Goal: Find specific page/section: Find specific page/section

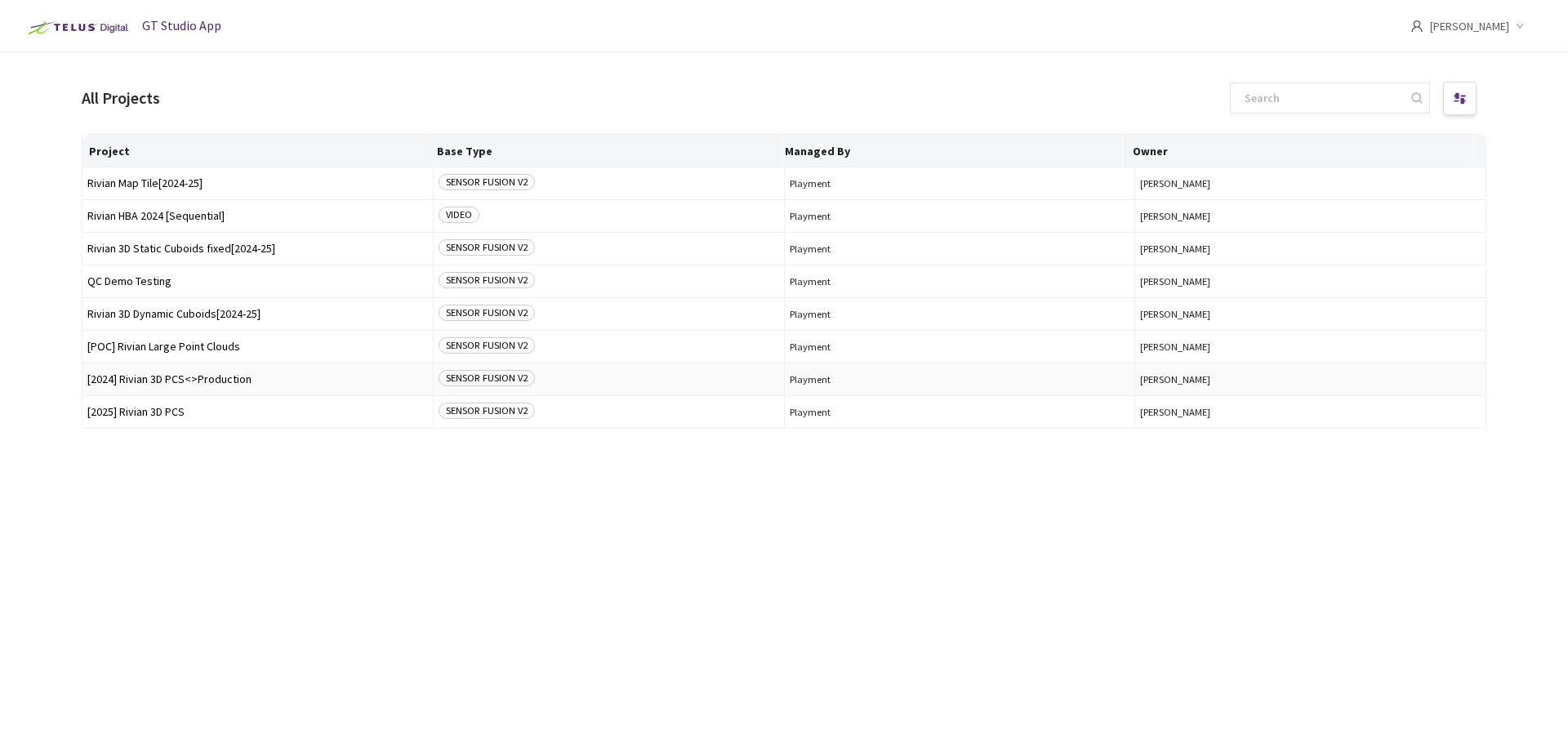
click at [177, 381] on span "[2024] Rivian 3D PCS<>Production" at bounding box center [258, 379] width 341 height 12
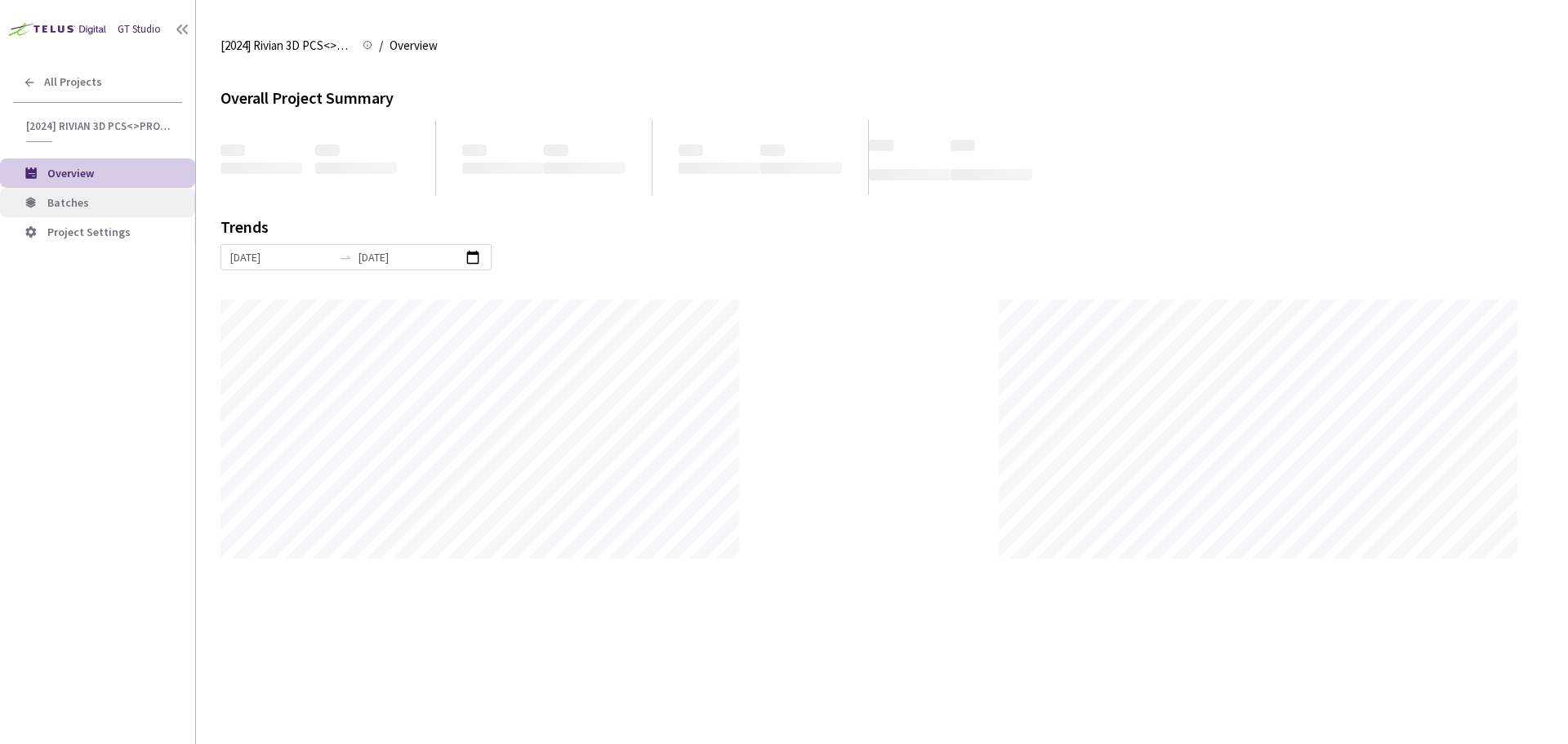
scroll to position [744, 1568]
click at [111, 199] on span "Batches" at bounding box center [114, 203] width 134 height 14
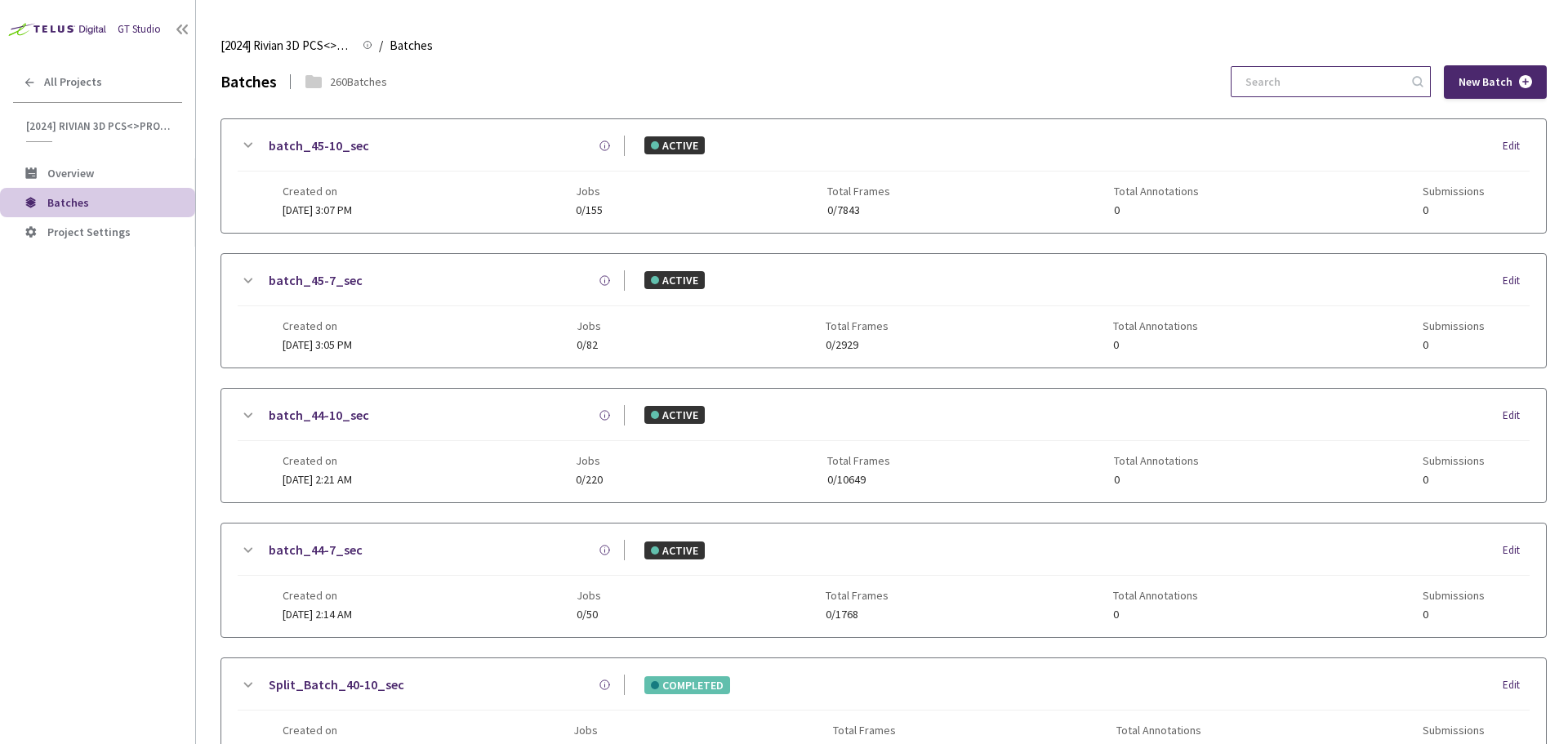
click at [1356, 80] on input at bounding box center [1322, 81] width 174 height 29
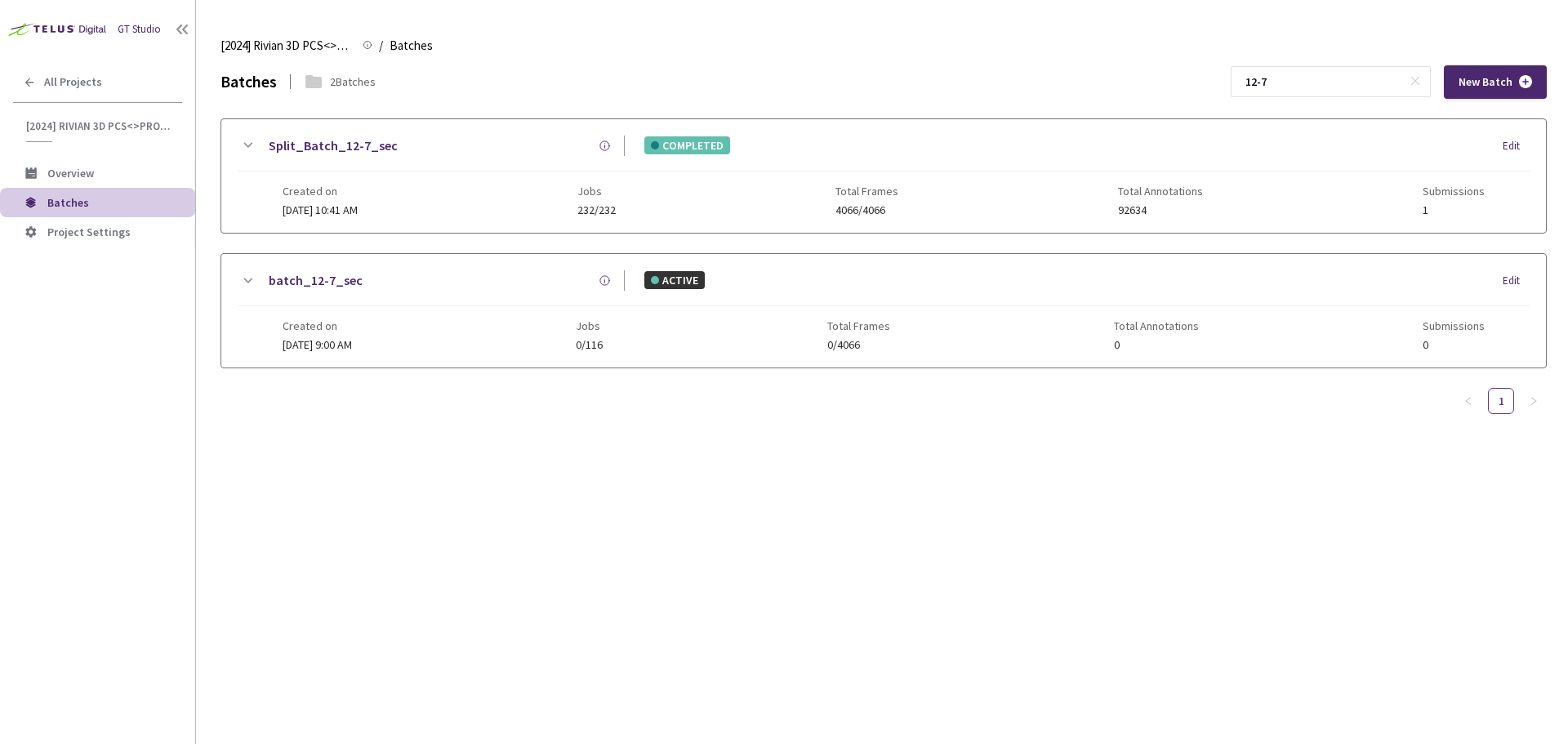
type input "12-7"
click at [388, 150] on link "Split_Batch_12-7_sec" at bounding box center [333, 146] width 129 height 21
